Goal: Find specific page/section: Find specific page/section

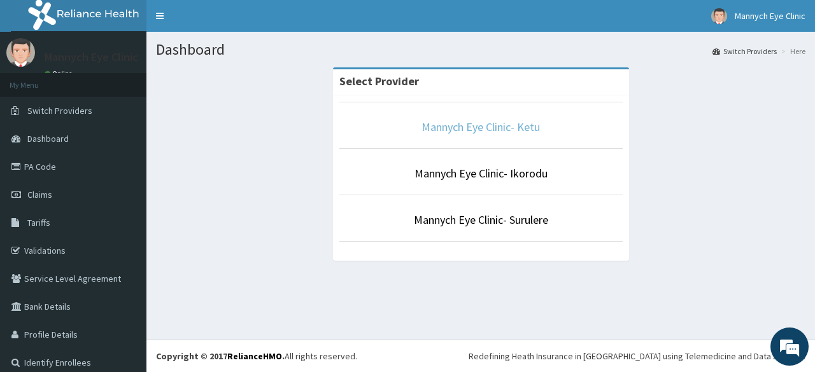
click at [464, 127] on link "Mannych Eye Clinic- Ketu" at bounding box center [480, 127] width 118 height 15
click at [462, 123] on link "Mannych Eye Clinic- Ketu" at bounding box center [480, 127] width 118 height 15
